Goal: Check status: Check status

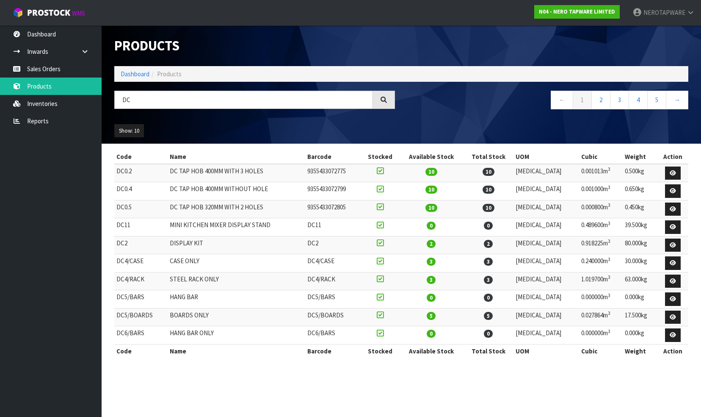
type input "D"
click at [28, 116] on link "Reports" at bounding box center [51, 120] width 102 height 17
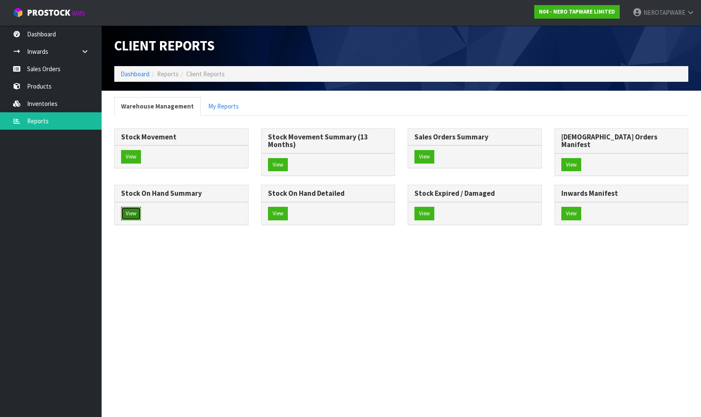
click at [141, 207] on button "View" at bounding box center [131, 214] width 20 height 14
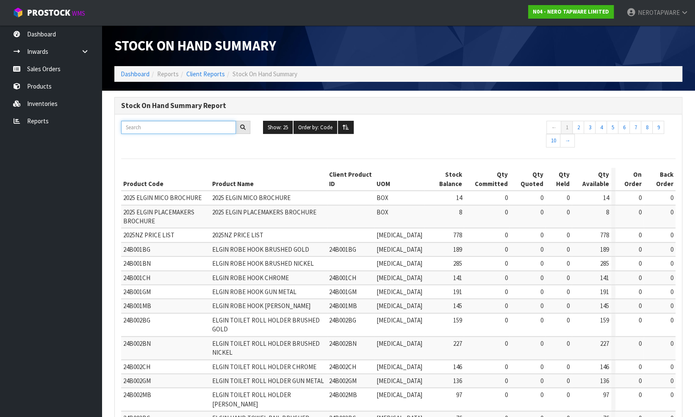
click at [146, 128] on input "text" at bounding box center [178, 127] width 115 height 13
paste input "NR319BN"
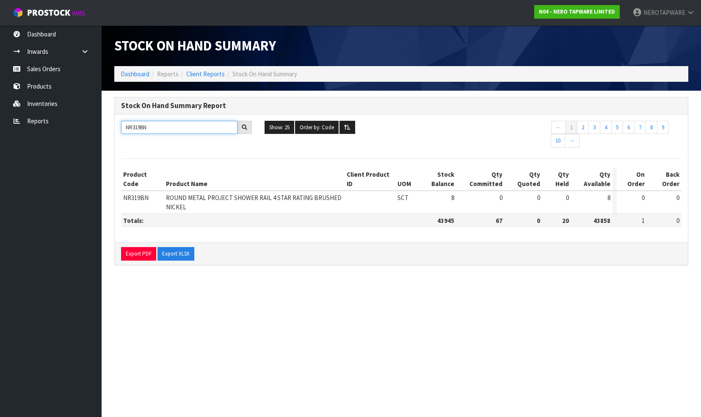
type input "NR319BN"
click at [50, 68] on link "Sales Orders" at bounding box center [51, 68] width 102 height 17
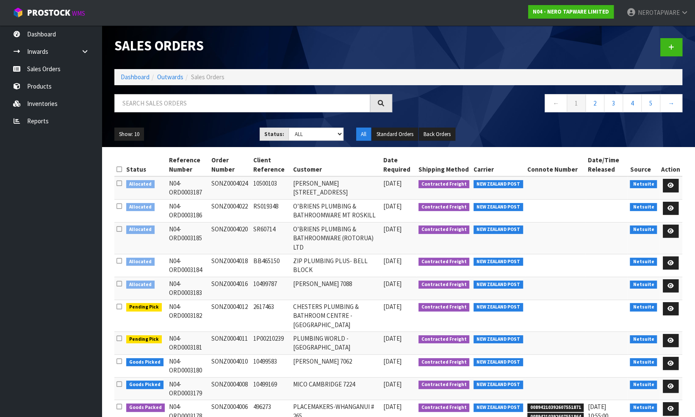
click at [235, 182] on td "SONZ0004024" at bounding box center [230, 187] width 42 height 23
copy td "SONZ0004024"
click at [188, 105] on input "text" at bounding box center [242, 103] width 256 height 18
paste input "SONZ0004024"
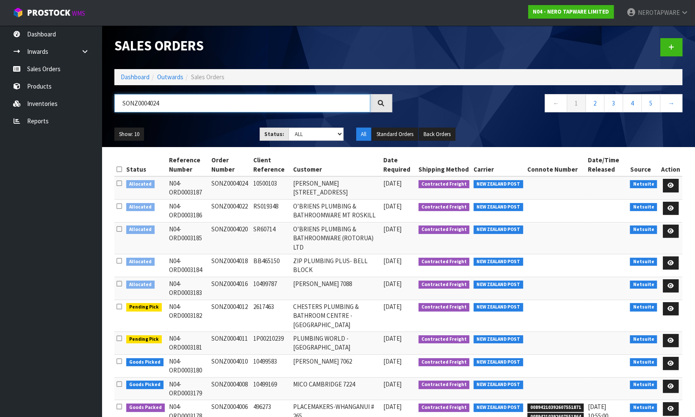
click at [187, 105] on input "SONZ0004024" at bounding box center [242, 103] width 256 height 18
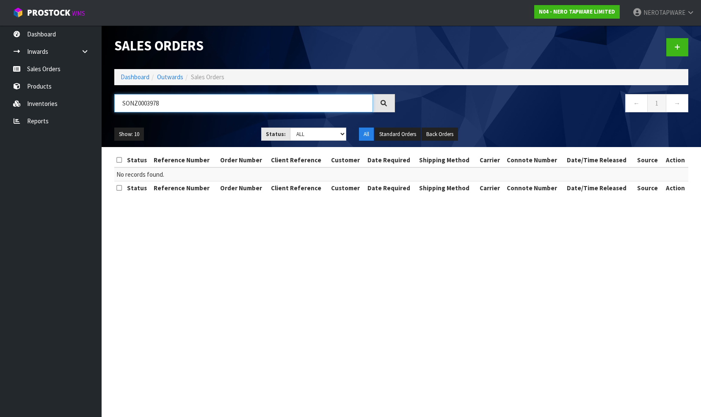
click at [187, 105] on input "SONZ0003978" at bounding box center [243, 103] width 259 height 18
type input "SONZ0003982"
